Goal: Task Accomplishment & Management: Manage account settings

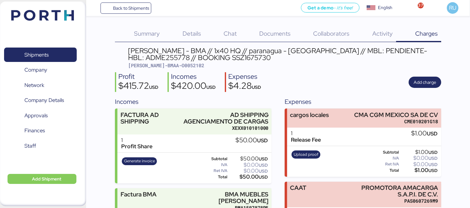
click at [57, 5] on header at bounding box center [33, 14] width 60 height 19
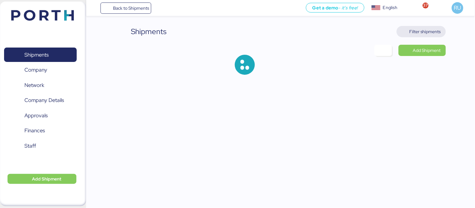
click at [411, 35] on span "Filter shipments" at bounding box center [421, 31] width 39 height 9
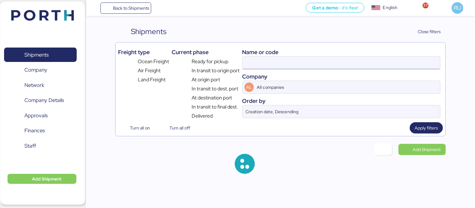
click at [311, 63] on input at bounding box center [341, 63] width 197 height 13
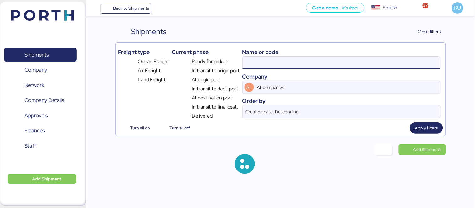
paste input "O0052174"
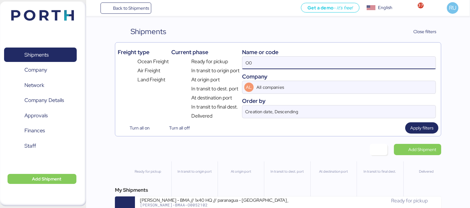
type input "O"
paste input "O0052174"
type input "O0052174"
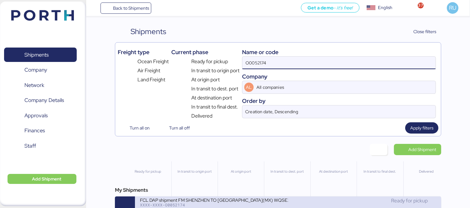
click at [261, 205] on div "XXXX-XXXX-O0052174" at bounding box center [214, 205] width 148 height 4
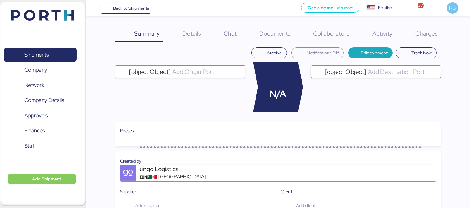
click at [412, 31] on div "Charges 0" at bounding box center [418, 34] width 45 height 16
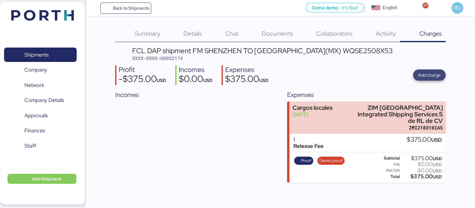
click at [431, 74] on span "Add charge" at bounding box center [429, 75] width 23 height 8
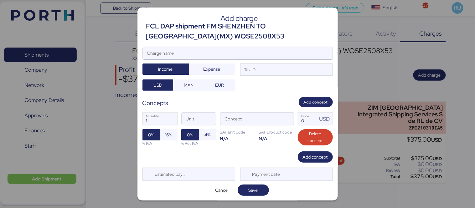
click at [228, 52] on input "Charge name" at bounding box center [238, 53] width 190 height 13
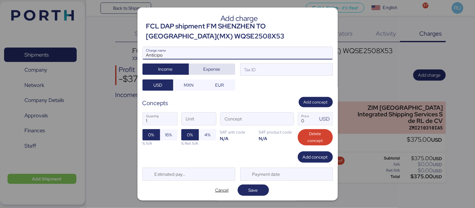
type input "Anticipo"
click at [214, 69] on span "Expense" at bounding box center [211, 69] width 17 height 8
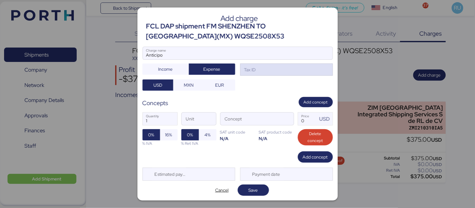
click at [253, 70] on div "Tax ID" at bounding box center [249, 69] width 13 height 7
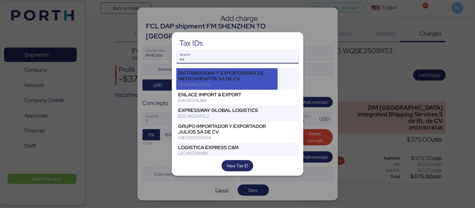
type input "e"
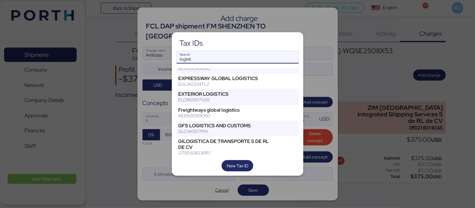
scroll to position [412, 0]
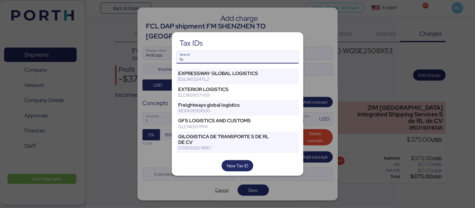
type input "l"
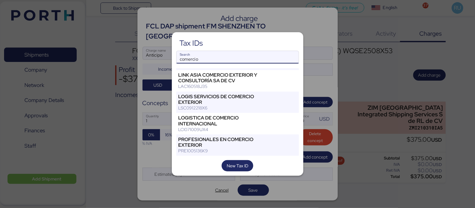
scroll to position [63, 0]
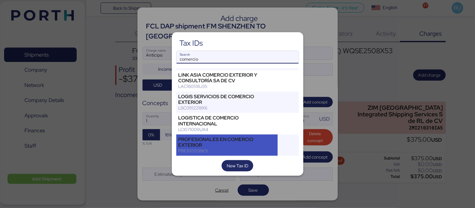
type input "comercio"
click at [252, 144] on div "PROFESIONALES EN COMERCIO EXTERIOR" at bounding box center [226, 142] width 97 height 11
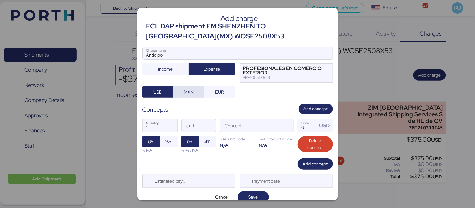
click at [185, 88] on span "MXN" at bounding box center [188, 92] width 21 height 9
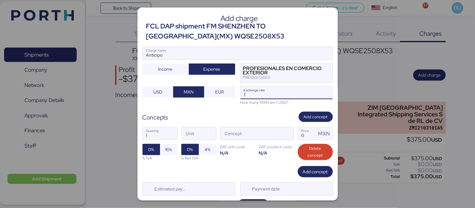
click at [258, 93] on input "1" at bounding box center [286, 93] width 92 height 13
type input "0"
paste input "18.4252"
type input "18.4252"
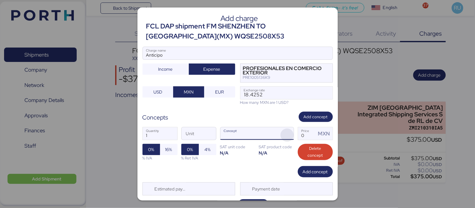
click at [284, 131] on span "button" at bounding box center [286, 135] width 13 height 13
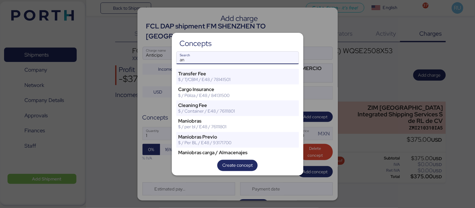
type input "a"
type input "d"
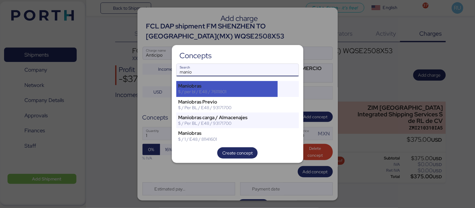
type input "manio"
click at [236, 92] on div "$ / per bl / E48 / 76111801" at bounding box center [226, 92] width 97 height 6
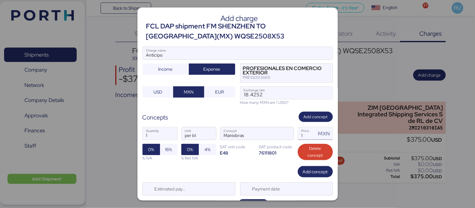
click at [301, 135] on input "1" at bounding box center [307, 133] width 18 height 13
type input "1"
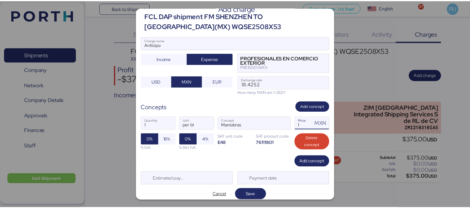
scroll to position [15, 0]
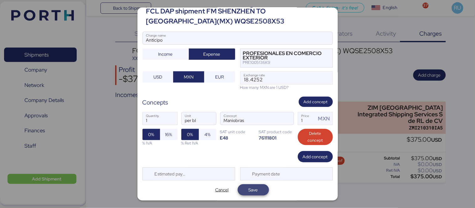
click at [254, 185] on span "Save" at bounding box center [253, 189] width 31 height 11
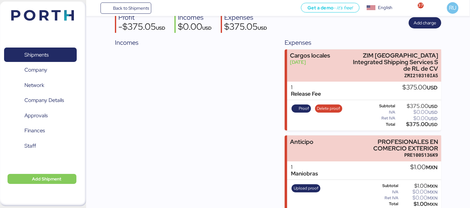
scroll to position [0, 0]
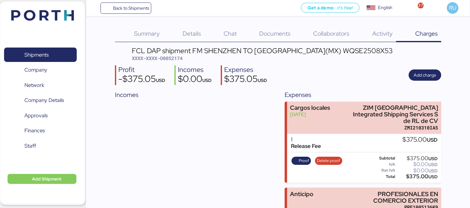
click at [174, 59] on span "XXXX-XXXX-O0052174" at bounding box center [157, 58] width 51 height 6
copy span "O0052174"
